Goal: Task Accomplishment & Management: Manage account settings

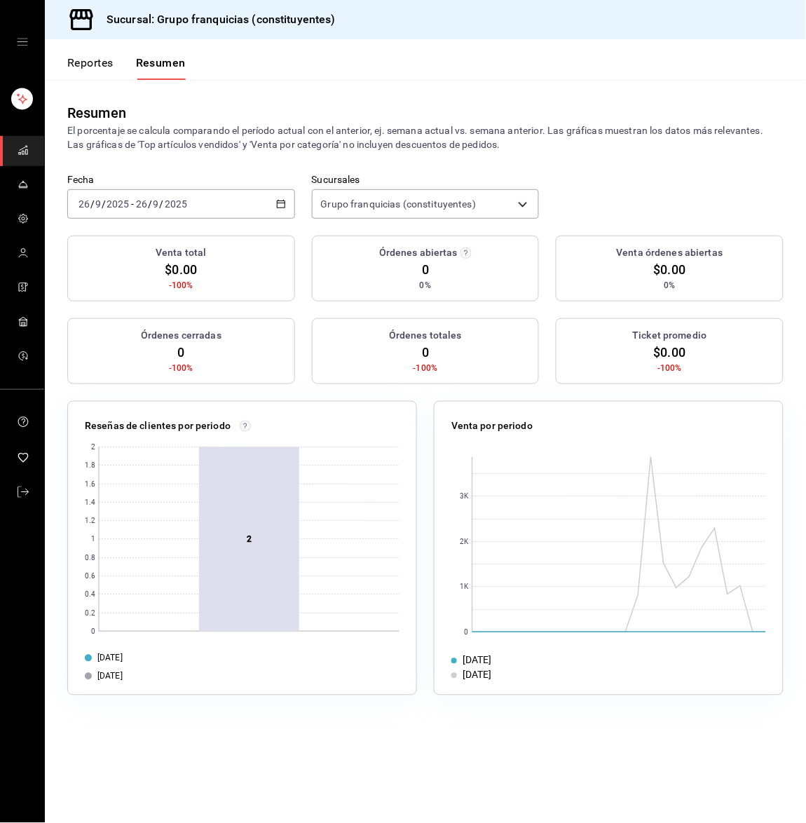
click at [108, 189] on div "[DATE] [DATE] - [DATE] [DATE]" at bounding box center [181, 203] width 228 height 29
click at [104, 235] on li "Hoy" at bounding box center [133, 247] width 131 height 32
click at [107, 264] on li "Ayer" at bounding box center [133, 278] width 131 height 32
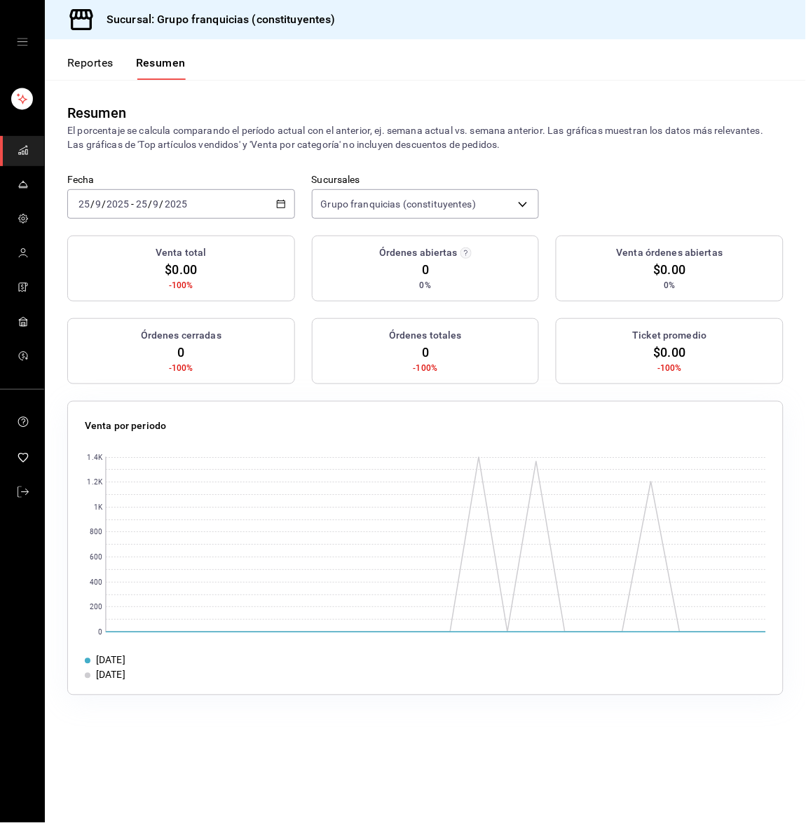
click at [137, 207] on input "25" at bounding box center [141, 203] width 13 height 11
click at [123, 248] on span "Hoy" at bounding box center [133, 246] width 109 height 15
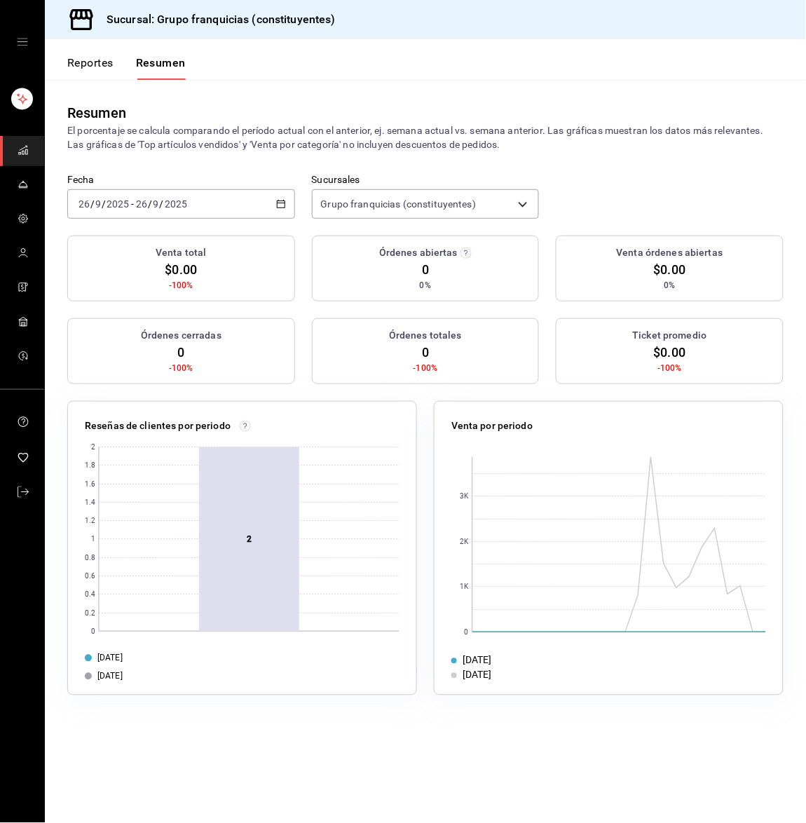
click at [19, 479] on link "mailbox folders" at bounding box center [22, 493] width 44 height 30
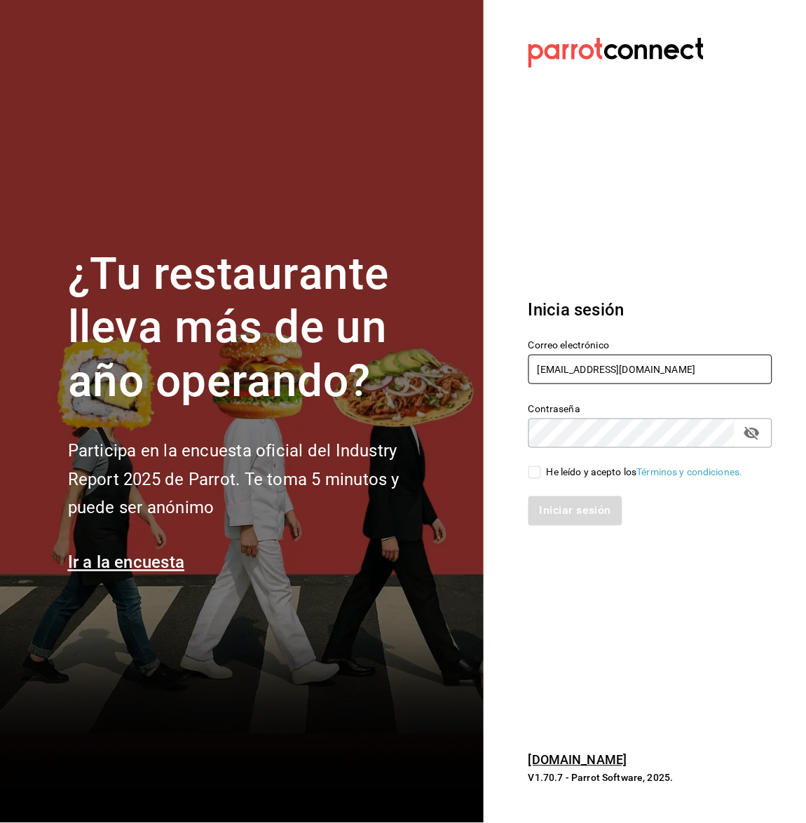
click at [598, 377] on input "[EMAIL_ADDRESS][DOMAIN_NAME]" at bounding box center [650, 369] width 244 height 29
type input "[EMAIL_ADDRESS][DOMAIN_NAME]"
click at [539, 475] on input "He leído y acepto los Términos y condiciones." at bounding box center [534, 472] width 13 height 13
checkbox input "true"
click at [546, 494] on div "Iniciar sesión" at bounding box center [642, 502] width 261 height 46
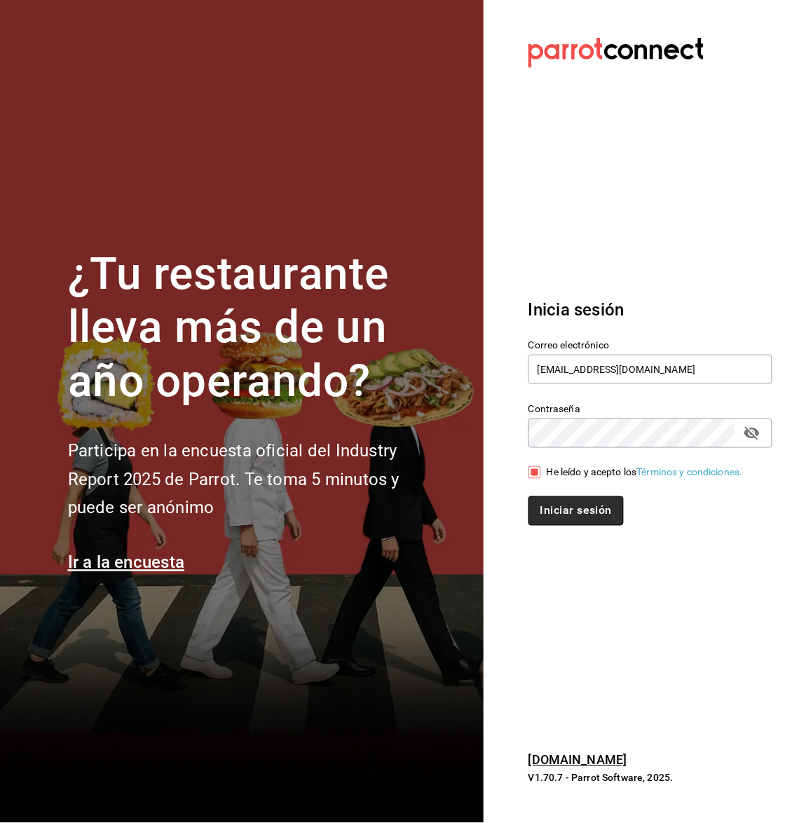
click at [535, 509] on button "Iniciar sesión" at bounding box center [575, 510] width 95 height 29
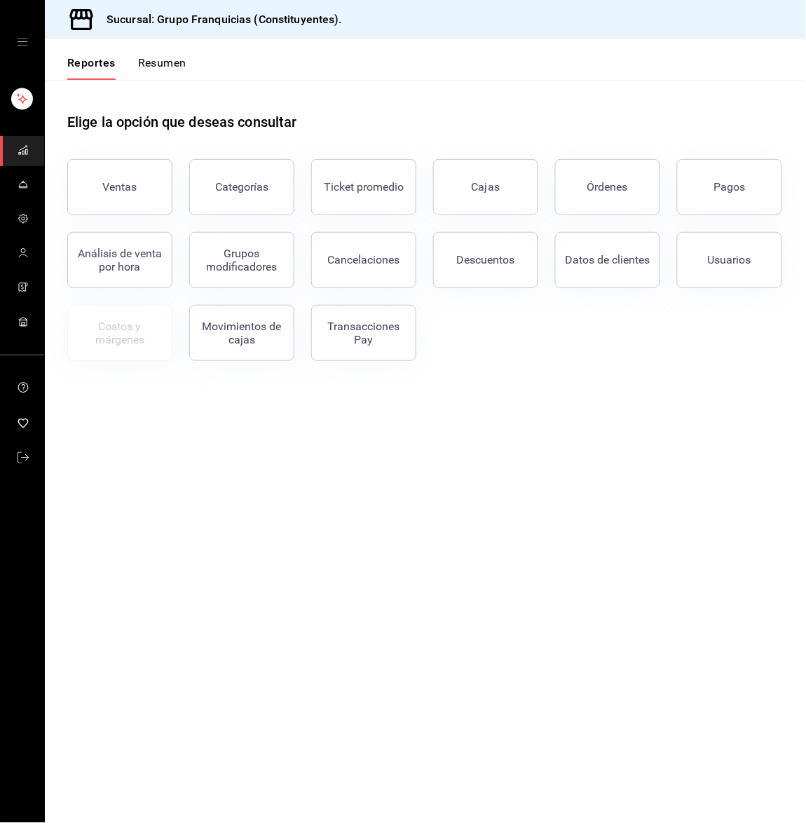
click at [165, 62] on button "Resumen" at bounding box center [162, 68] width 48 height 24
